Goal: Information Seeking & Learning: Learn about a topic

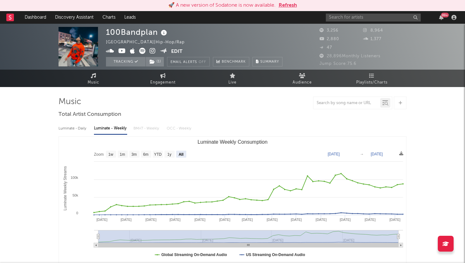
select select "All"
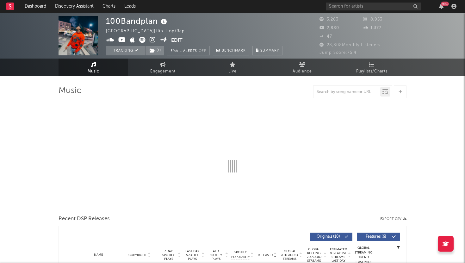
select select "1w"
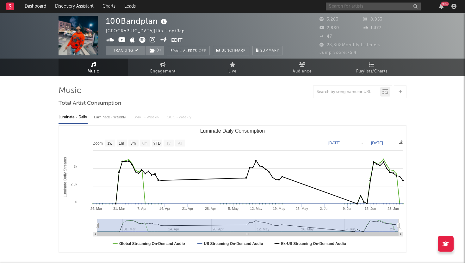
click at [364, 8] on input "text" at bounding box center [373, 7] width 95 height 8
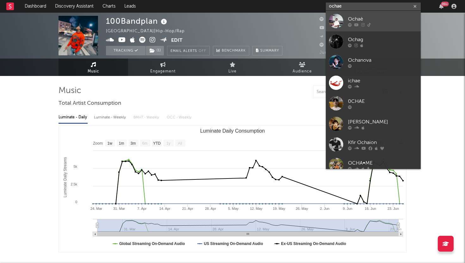
type input "ochae"
click at [356, 20] on div "Ochaè" at bounding box center [383, 19] width 70 height 8
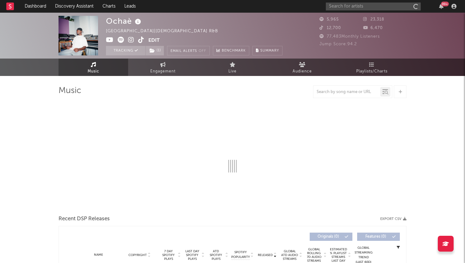
select select "1w"
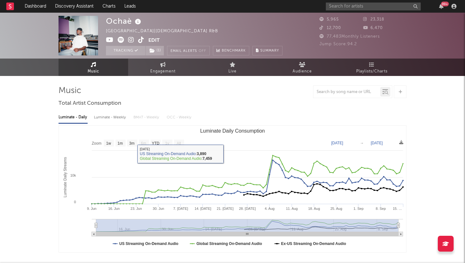
click at [121, 116] on div "Luminate - Weekly" at bounding box center [110, 117] width 33 height 11
select select "1w"
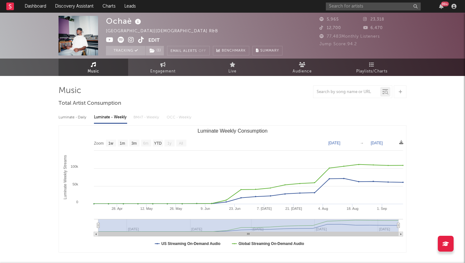
click at [82, 116] on div "Luminate - Daily" at bounding box center [73, 117] width 29 height 11
select select "1w"
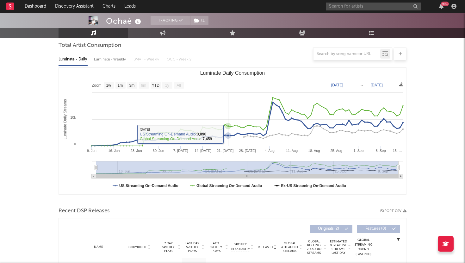
scroll to position [74, 0]
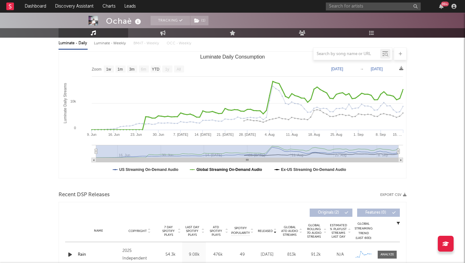
click at [211, 170] on text "Global Streaming On-Demand Audio" at bounding box center [230, 169] width 66 height 4
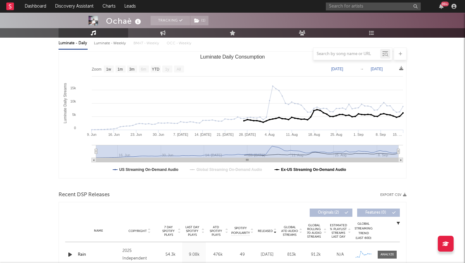
click at [322, 168] on text "Ex-US Streaming On-Demand Audio" at bounding box center [313, 169] width 65 height 4
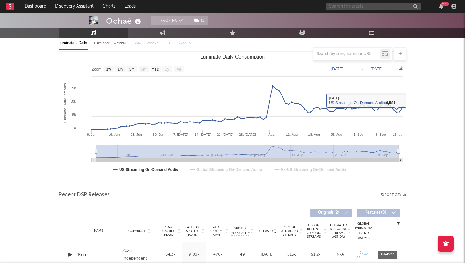
click at [364, 8] on input "text" at bounding box center [373, 7] width 95 height 8
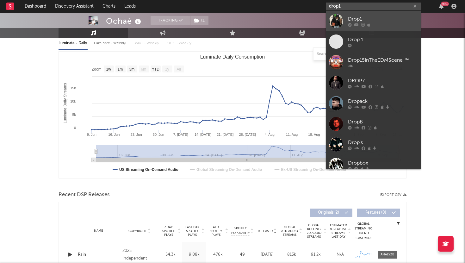
type input "drop1"
click at [360, 21] on div "Drop1" at bounding box center [383, 19] width 70 height 8
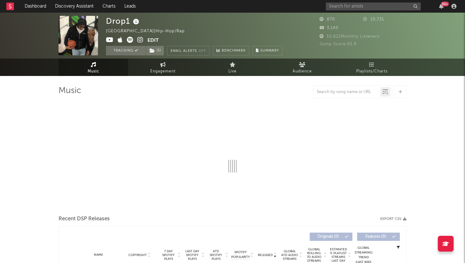
select select "1w"
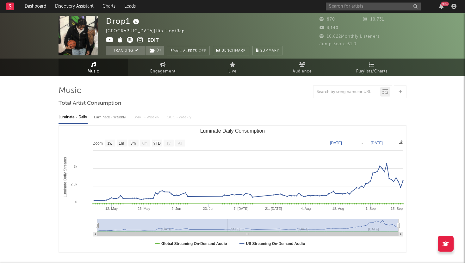
click at [116, 116] on div "Luminate - Weekly" at bounding box center [110, 117] width 33 height 11
select select "6m"
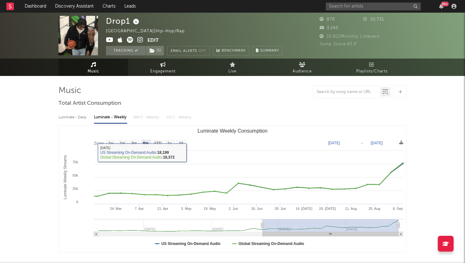
click at [77, 119] on div "Luminate - Daily" at bounding box center [73, 117] width 29 height 11
select select "1w"
